Goal: Navigation & Orientation: Find specific page/section

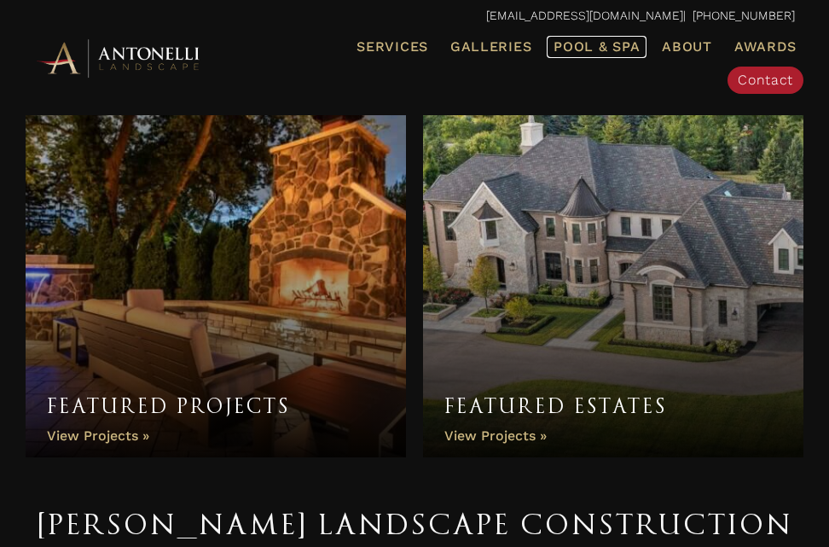
click at [595, 52] on span "Pool & Spa" at bounding box center [596, 46] width 86 height 16
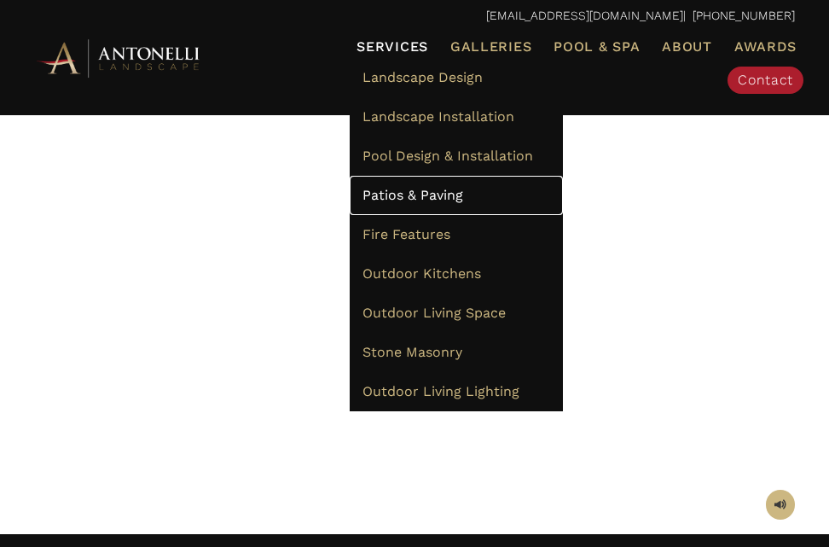
click at [397, 197] on span "Patios & Paving" at bounding box center [412, 195] width 101 height 16
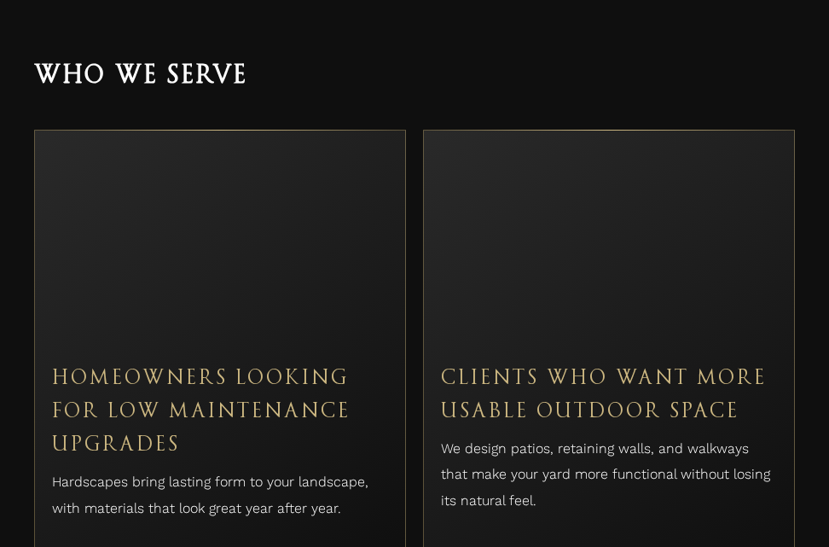
scroll to position [5749, 0]
